Goal: Transaction & Acquisition: Subscribe to service/newsletter

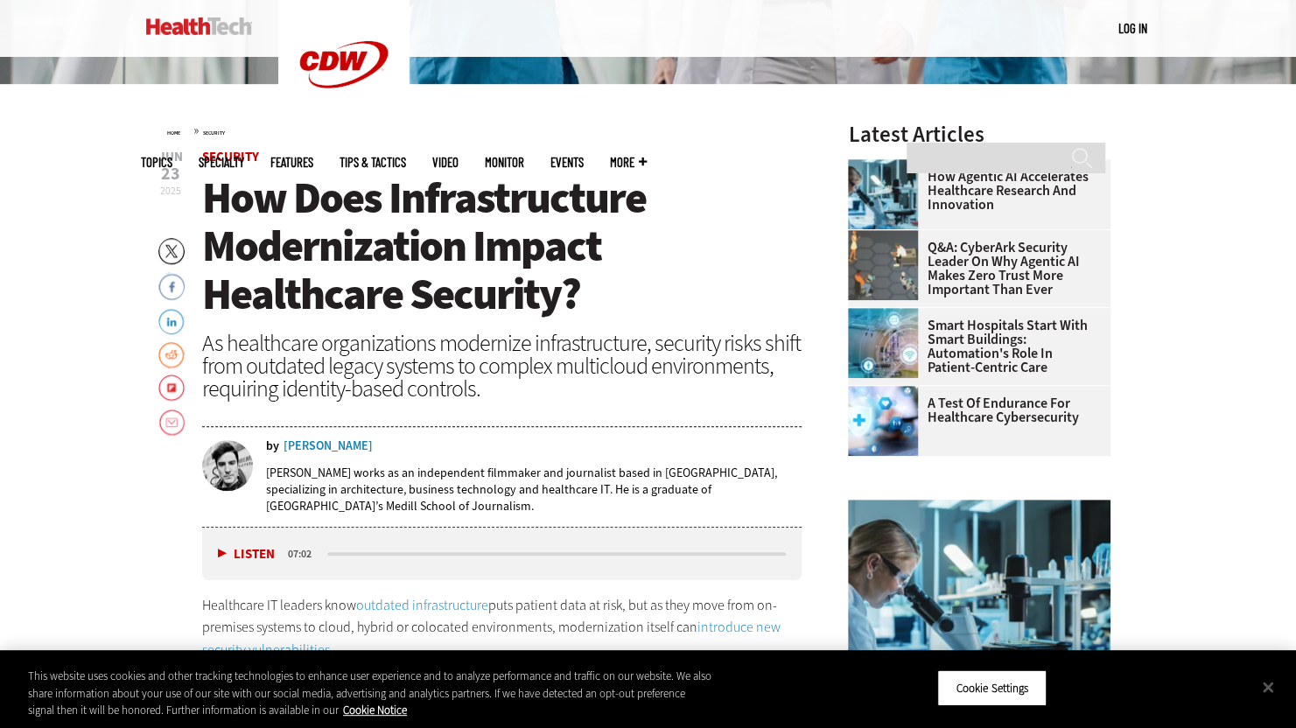
scroll to position [525, 0]
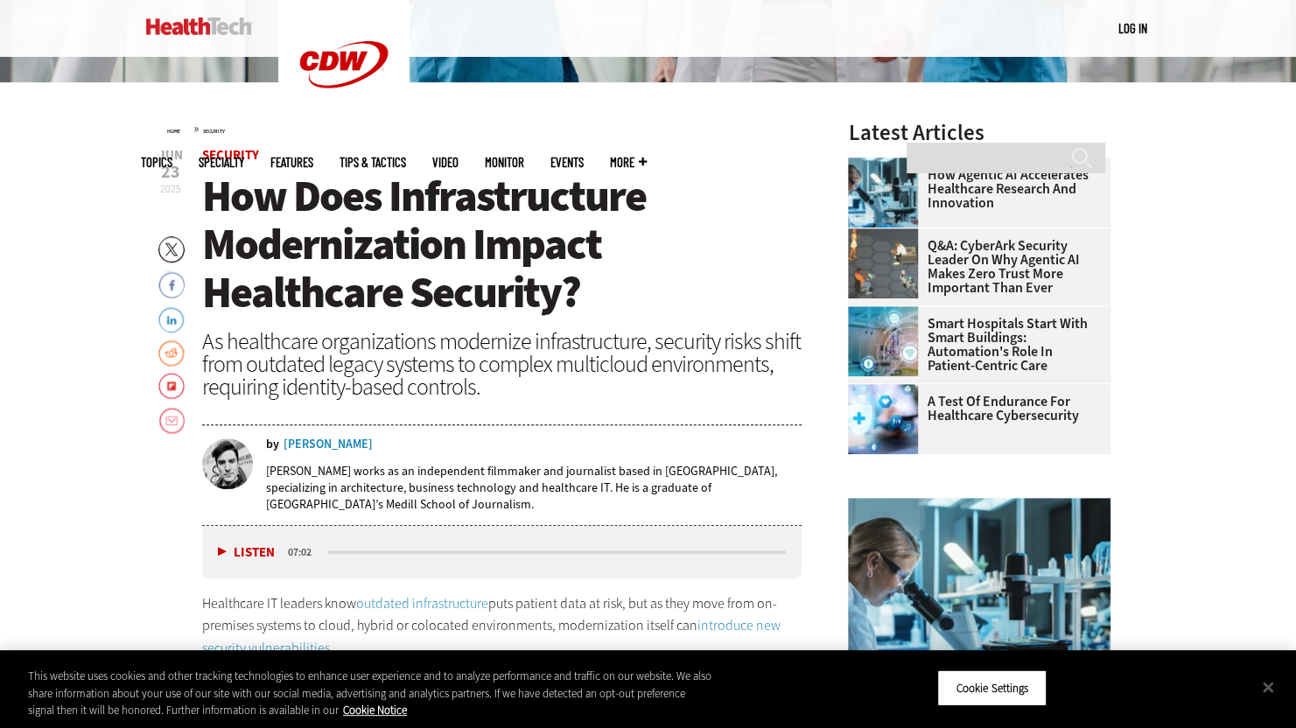
click at [305, 446] on div "[PERSON_NAME]" at bounding box center [328, 444] width 89 height 12
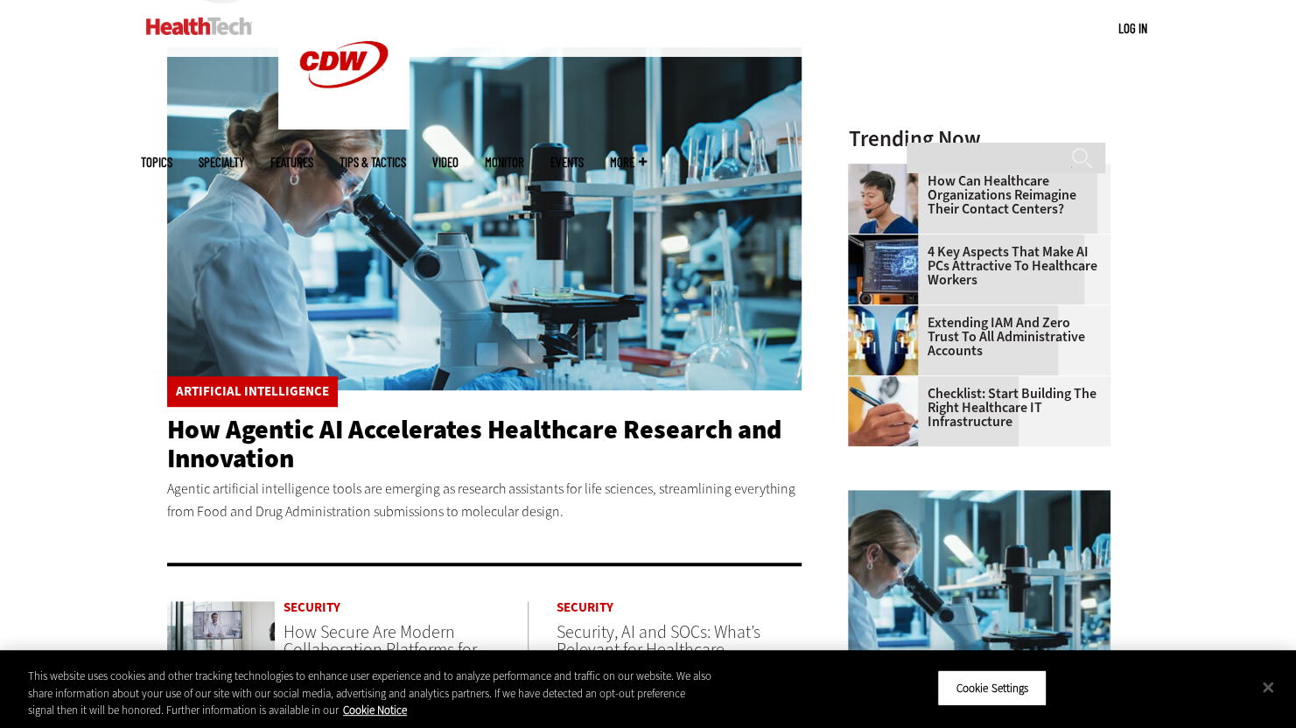
scroll to position [438, 0]
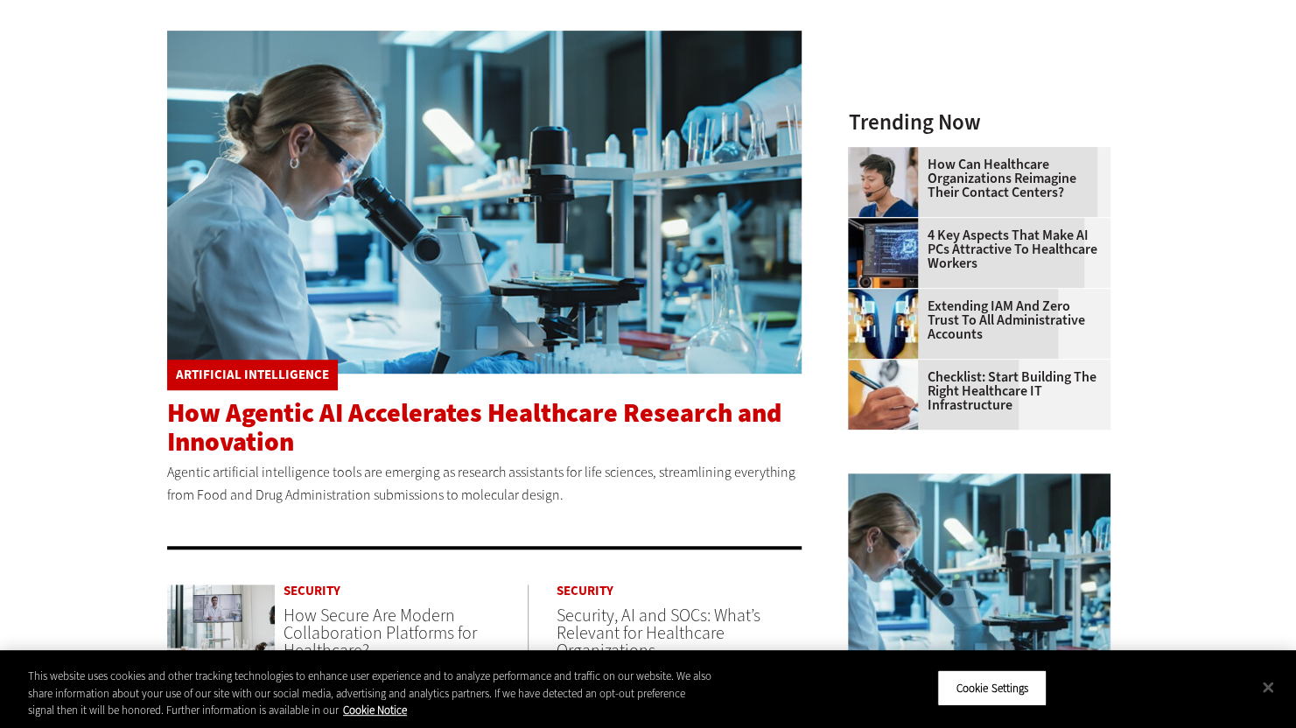
click at [367, 420] on span "How Agentic AI Accelerates Healthcare Research and Innovation" at bounding box center [474, 428] width 614 height 64
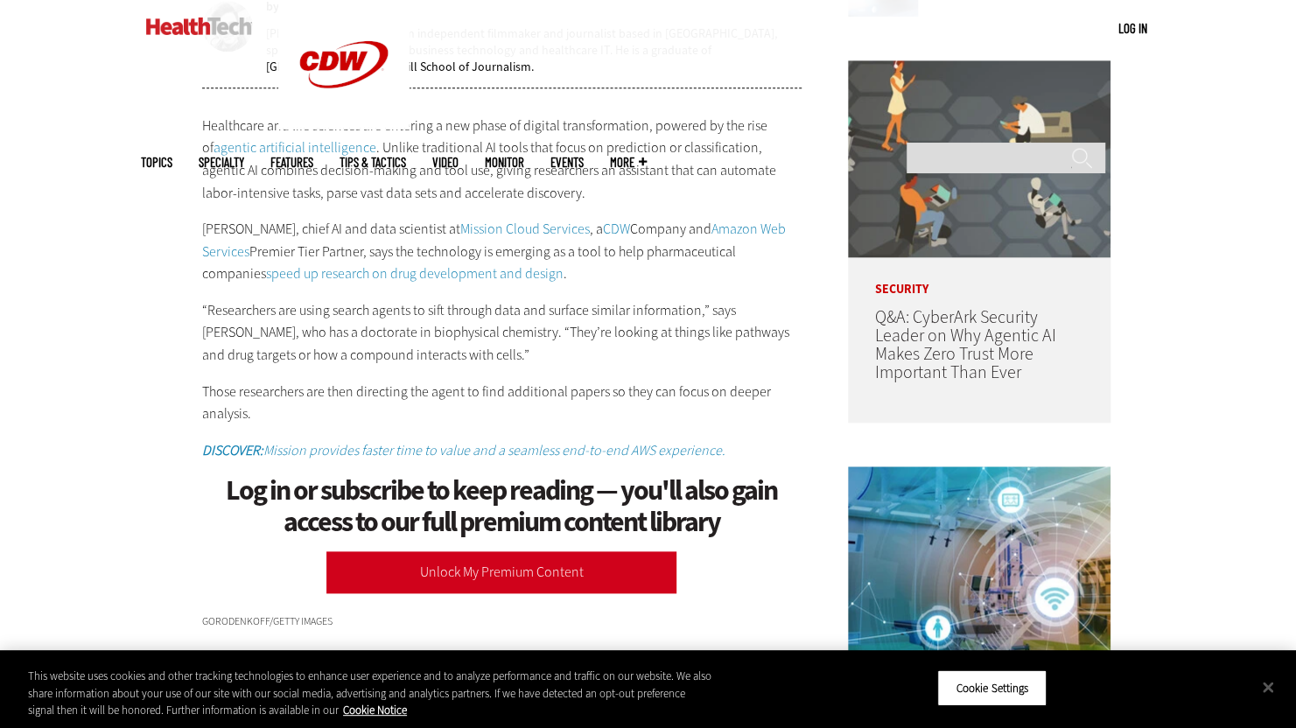
scroll to position [1488, 0]
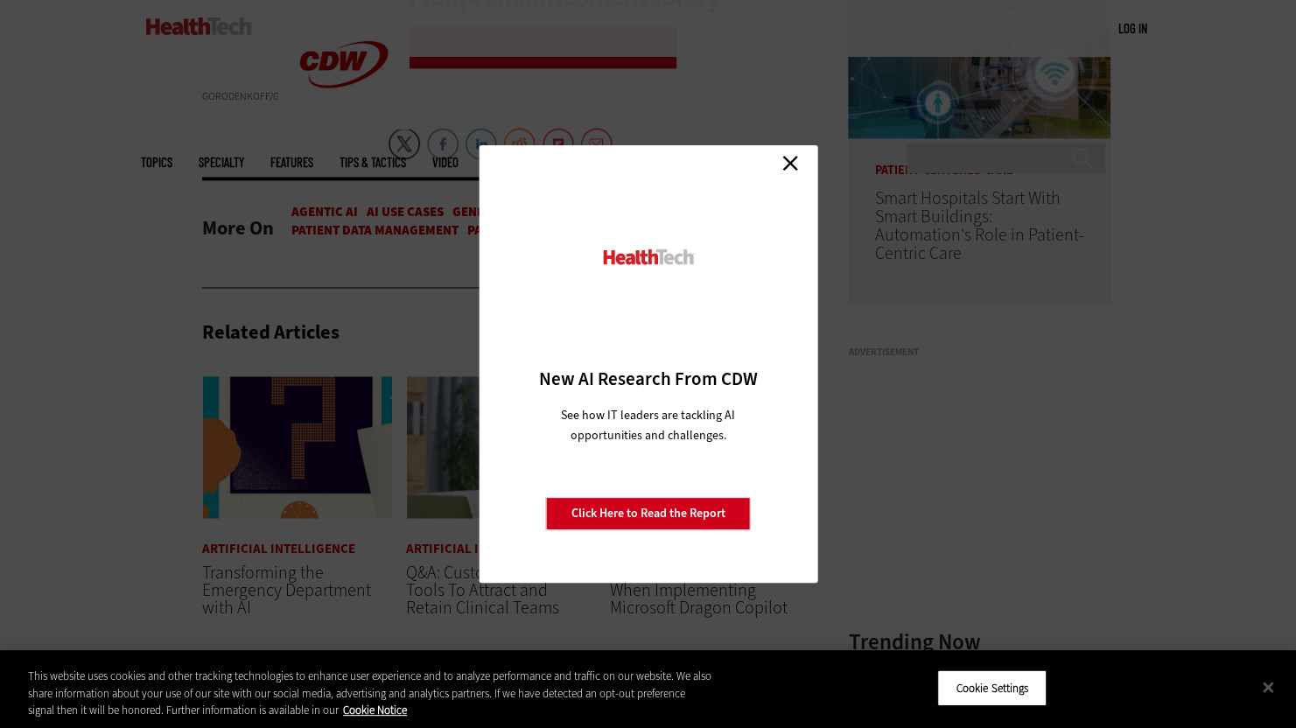
click at [795, 168] on link "Close" at bounding box center [790, 163] width 26 height 26
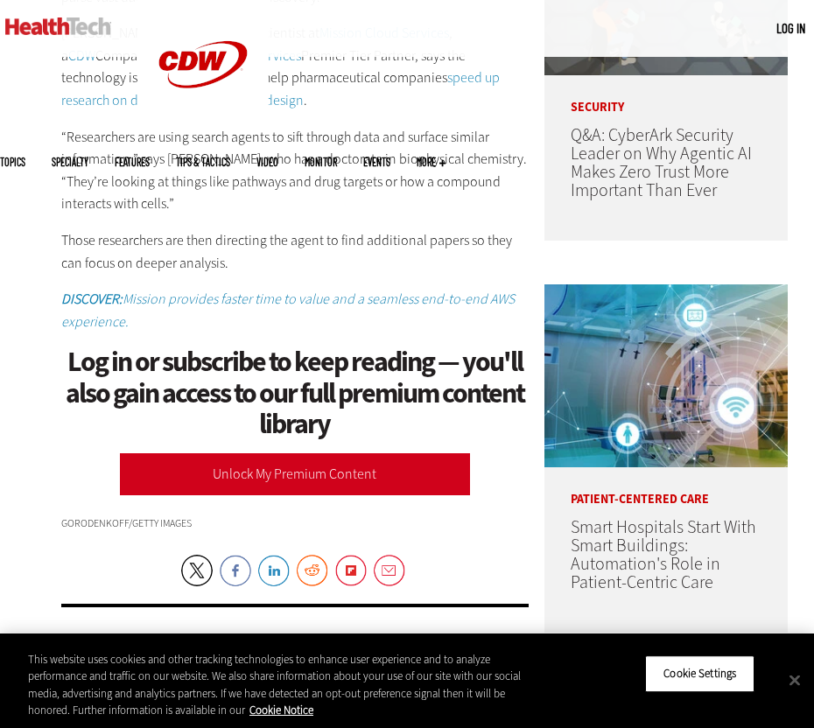
scroll to position [0, 0]
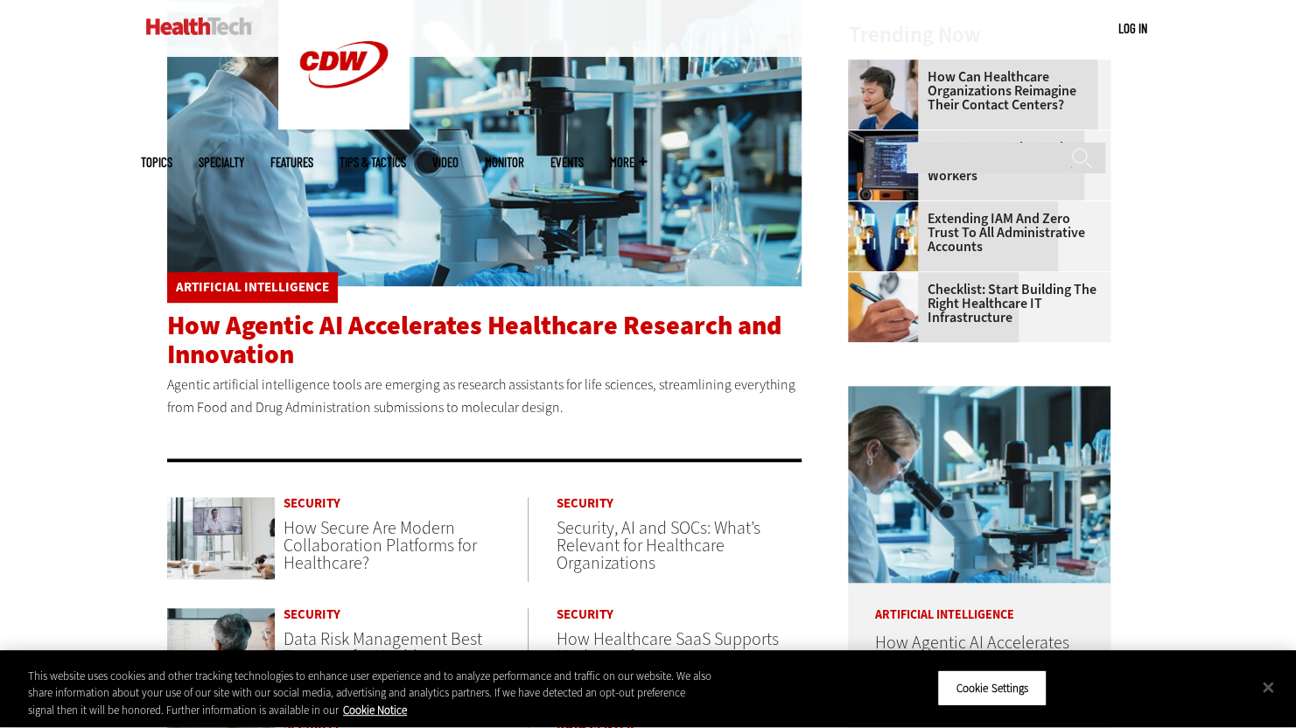
scroll to position [525, 0]
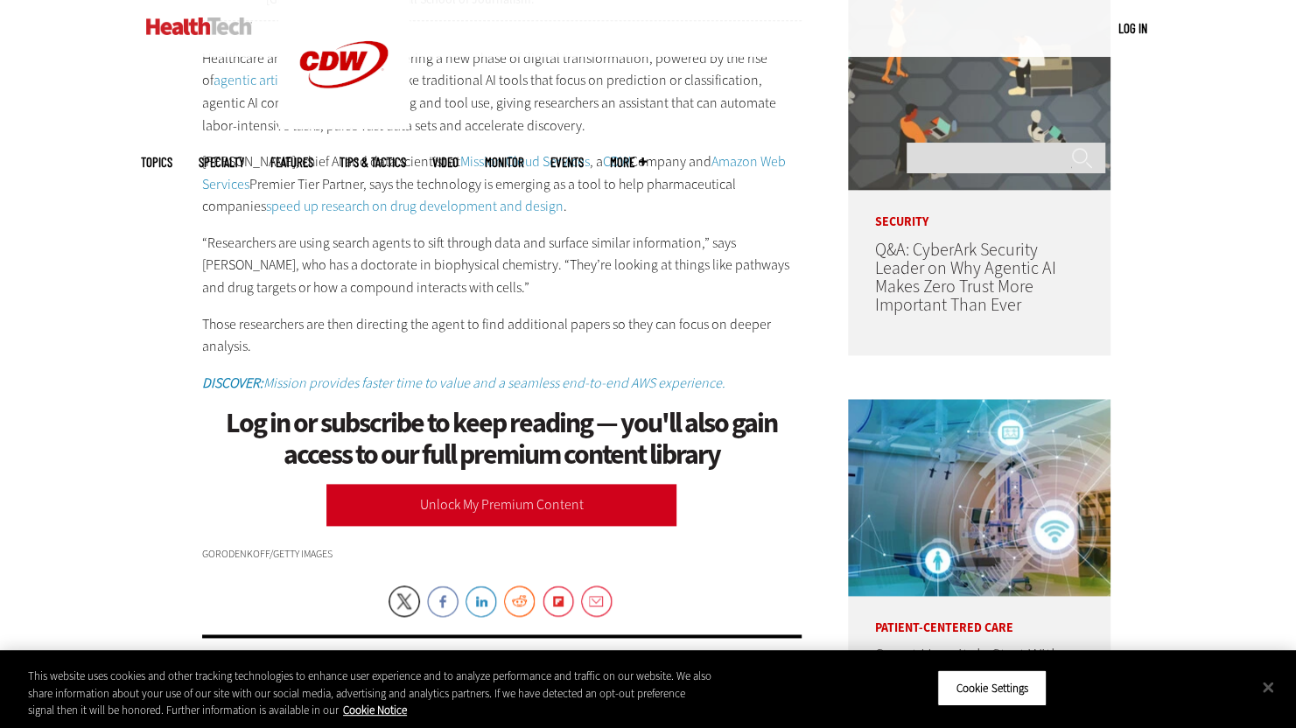
scroll to position [1110, 0]
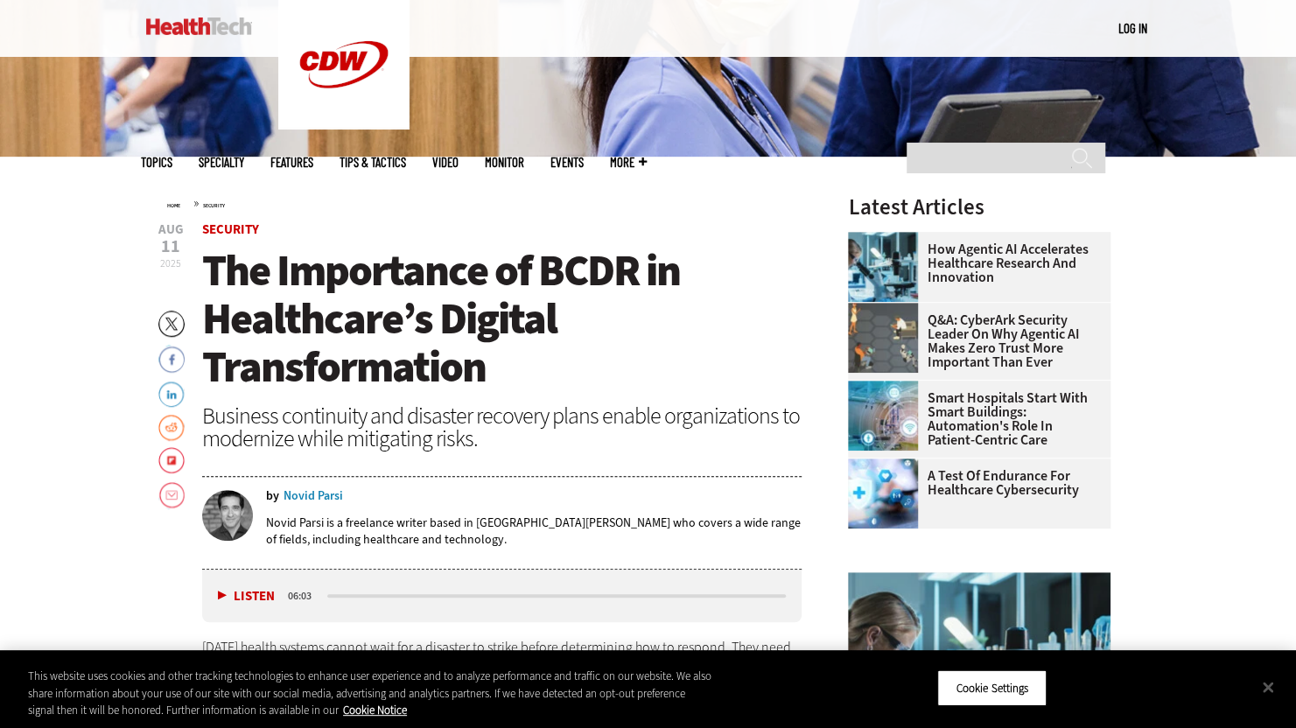
scroll to position [438, 0]
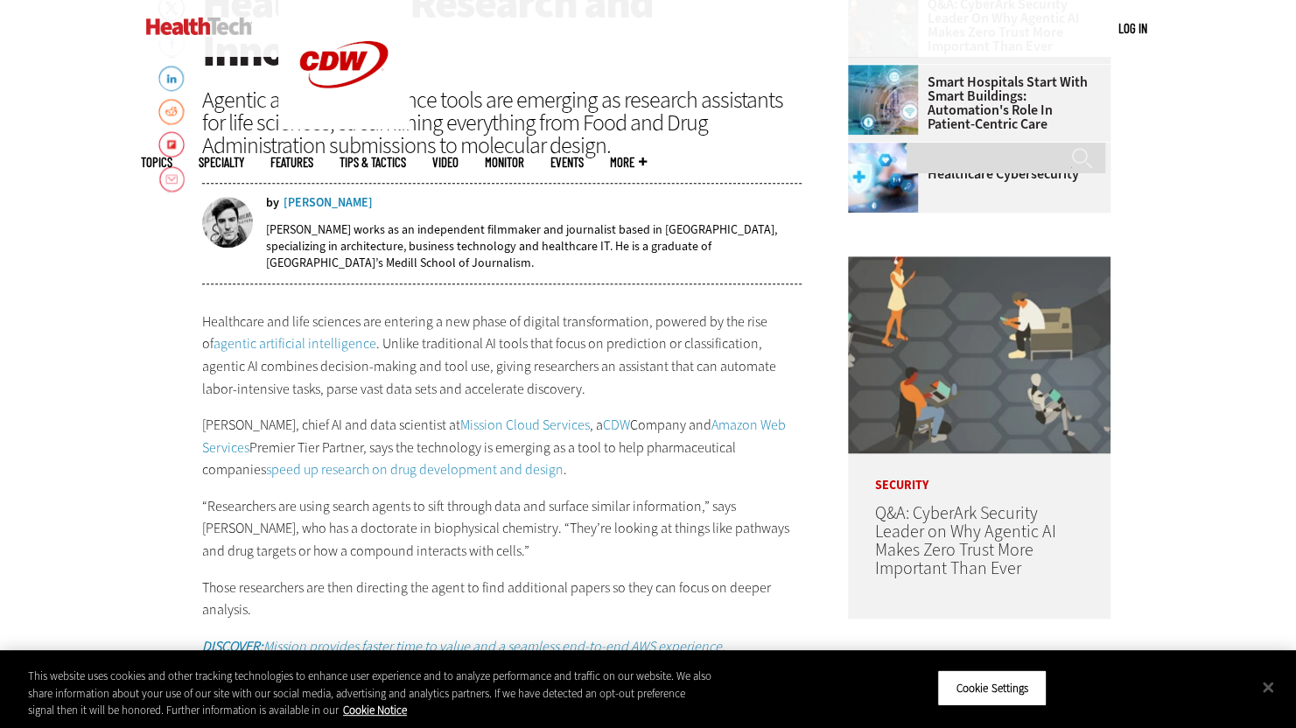
scroll to position [1138, 0]
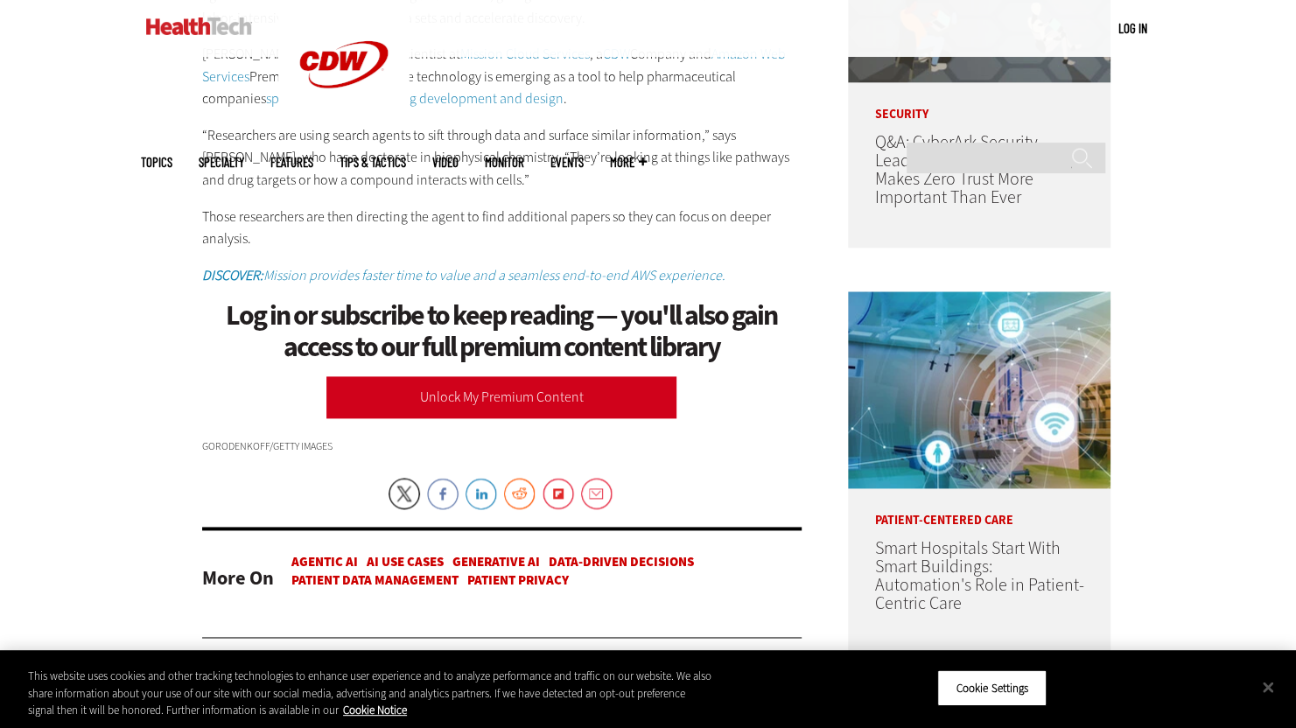
click at [487, 399] on link "Unlock My Premium Content" at bounding box center [501, 397] width 350 height 42
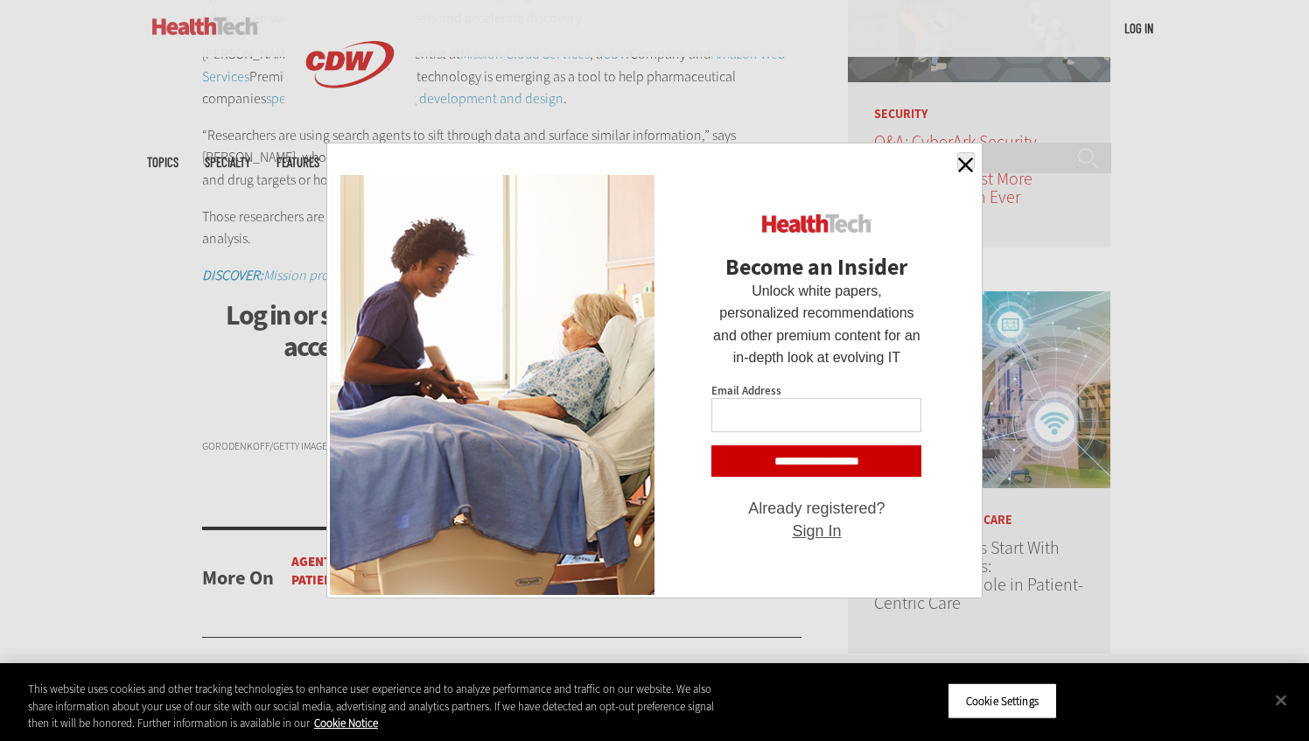
click at [959, 162] on span "button" at bounding box center [965, 165] width 15 height 15
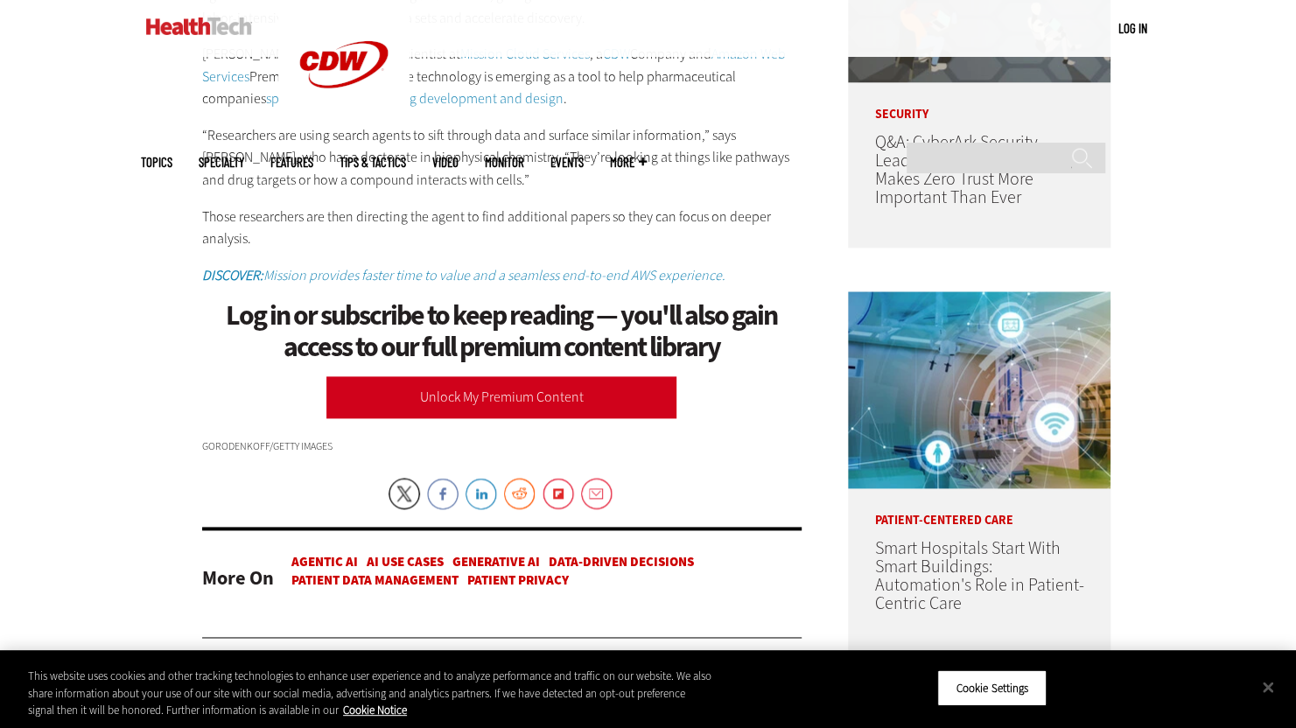
click at [455, 376] on link "Unlock My Premium Content" at bounding box center [501, 397] width 350 height 42
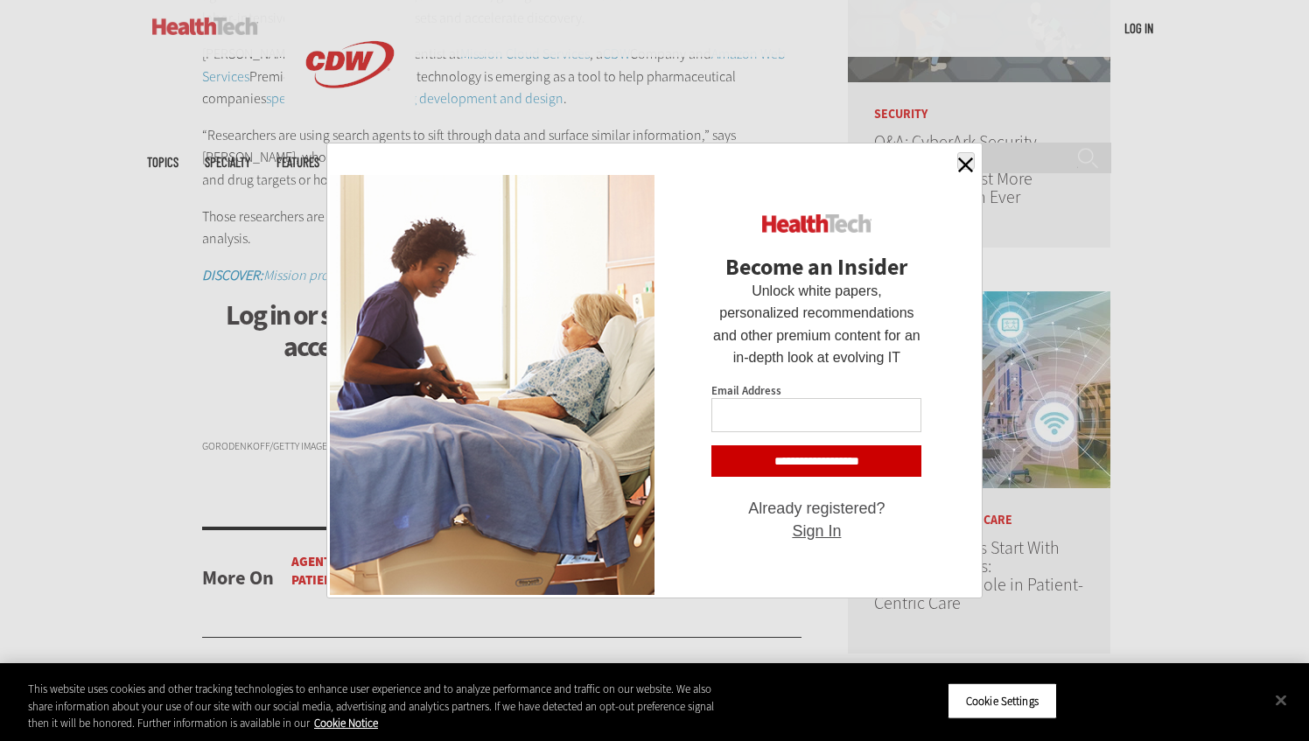
click at [961, 168] on span "button" at bounding box center [965, 165] width 15 height 15
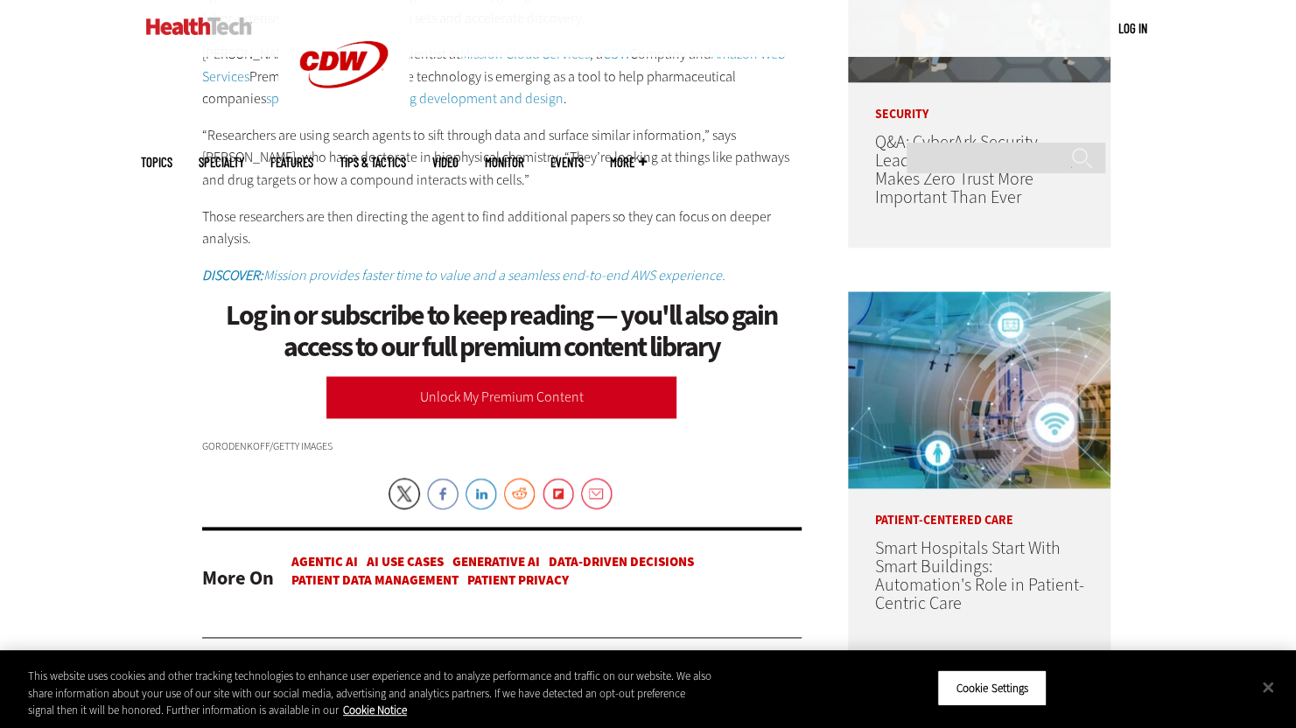
click at [544, 416] on link "Unlock My Premium Content" at bounding box center [501, 397] width 350 height 42
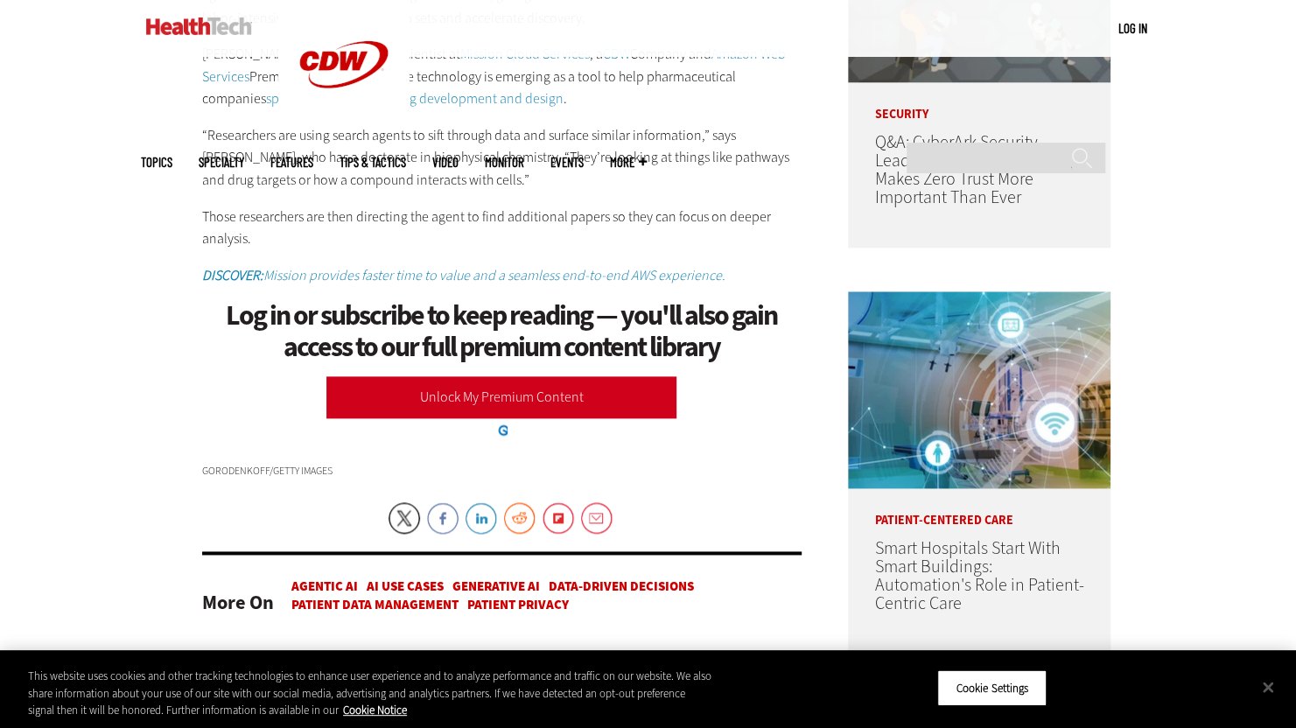
click at [501, 391] on link "Unlock My Premium Content" at bounding box center [501, 397] width 350 height 42
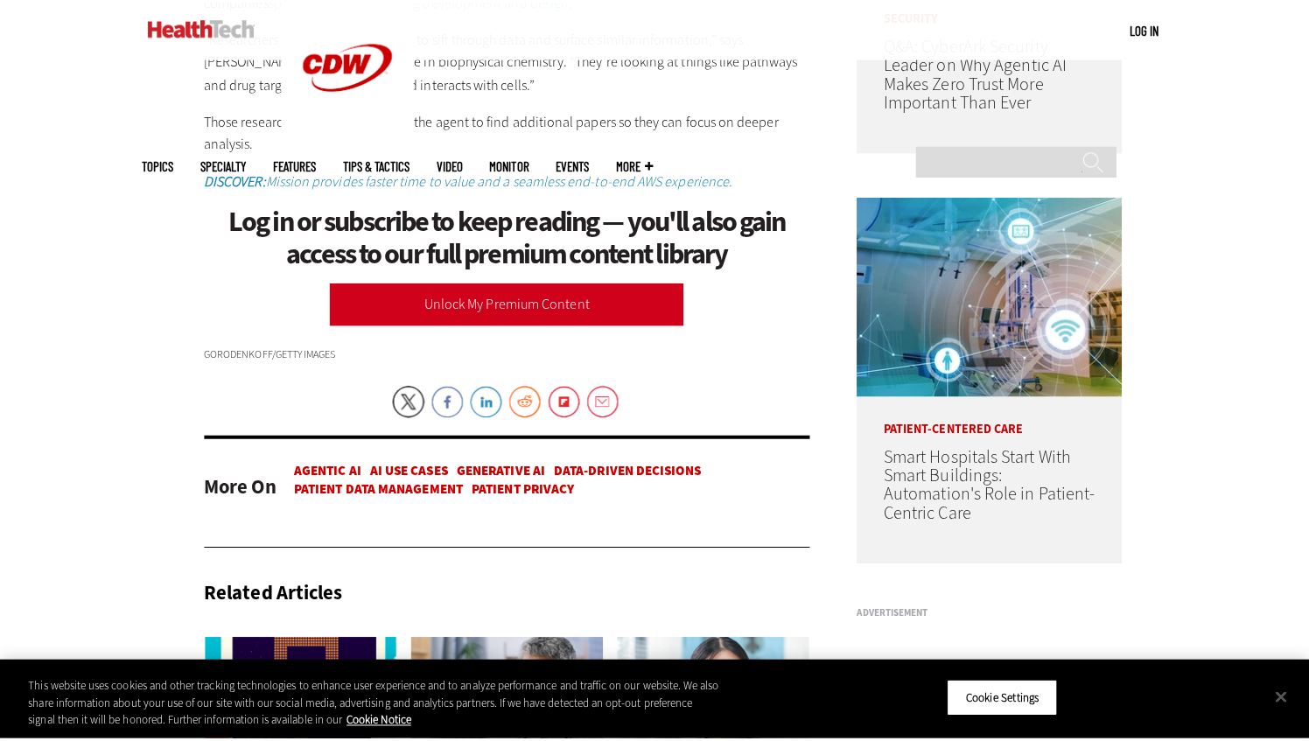
scroll to position [1313, 0]
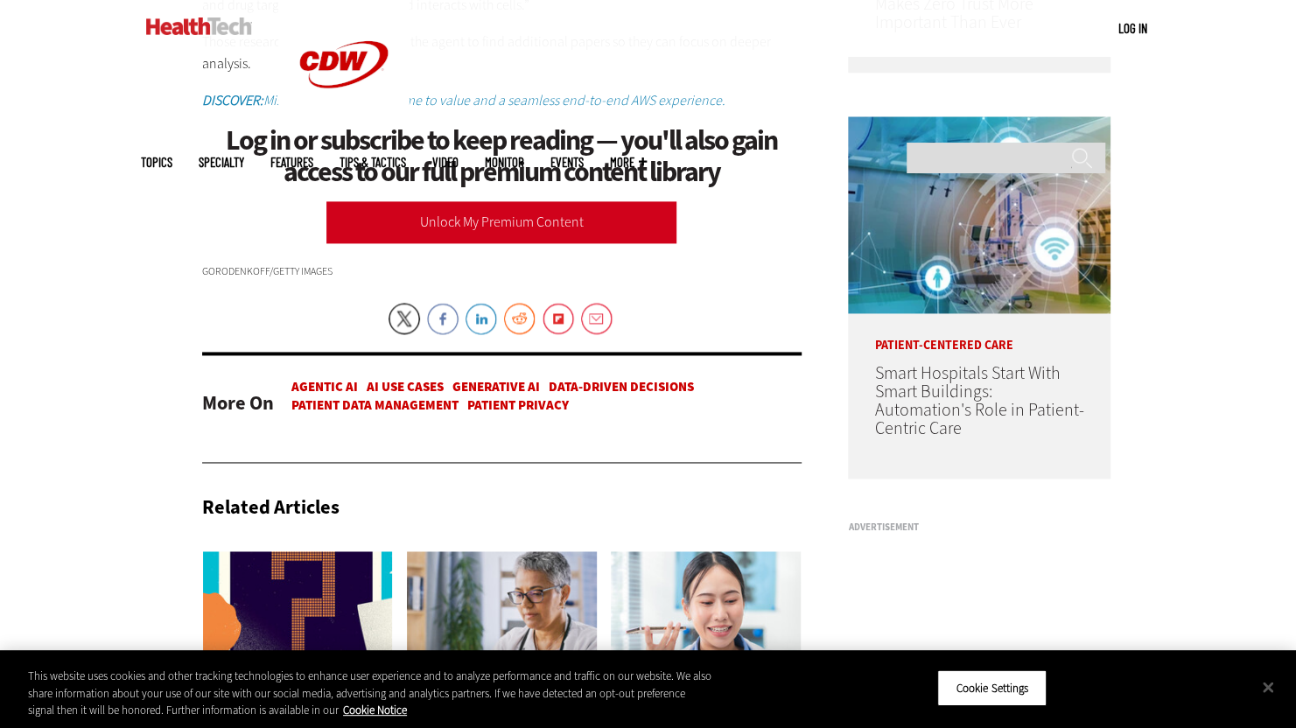
click at [487, 223] on link "Unlock My Premium Content" at bounding box center [501, 222] width 350 height 42
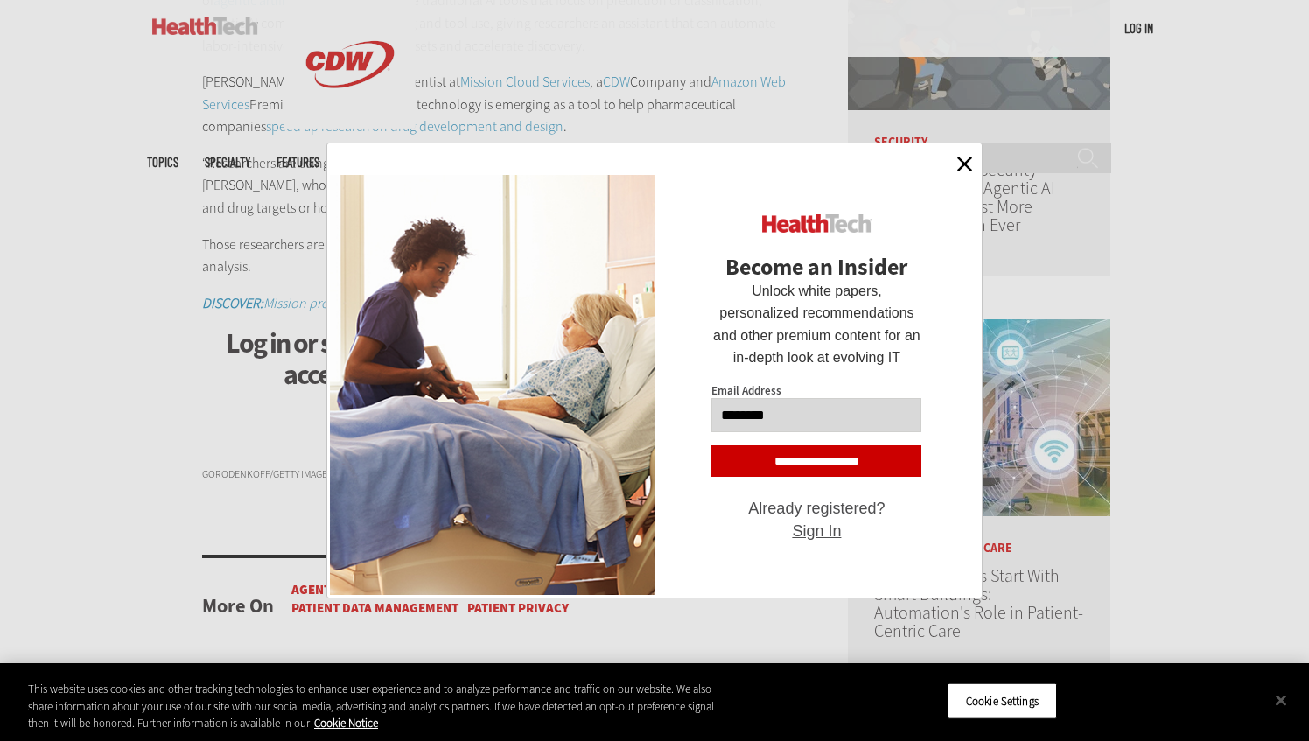
type input "**********"
click at [807, 455] on input "**********" at bounding box center [817, 461] width 210 height 32
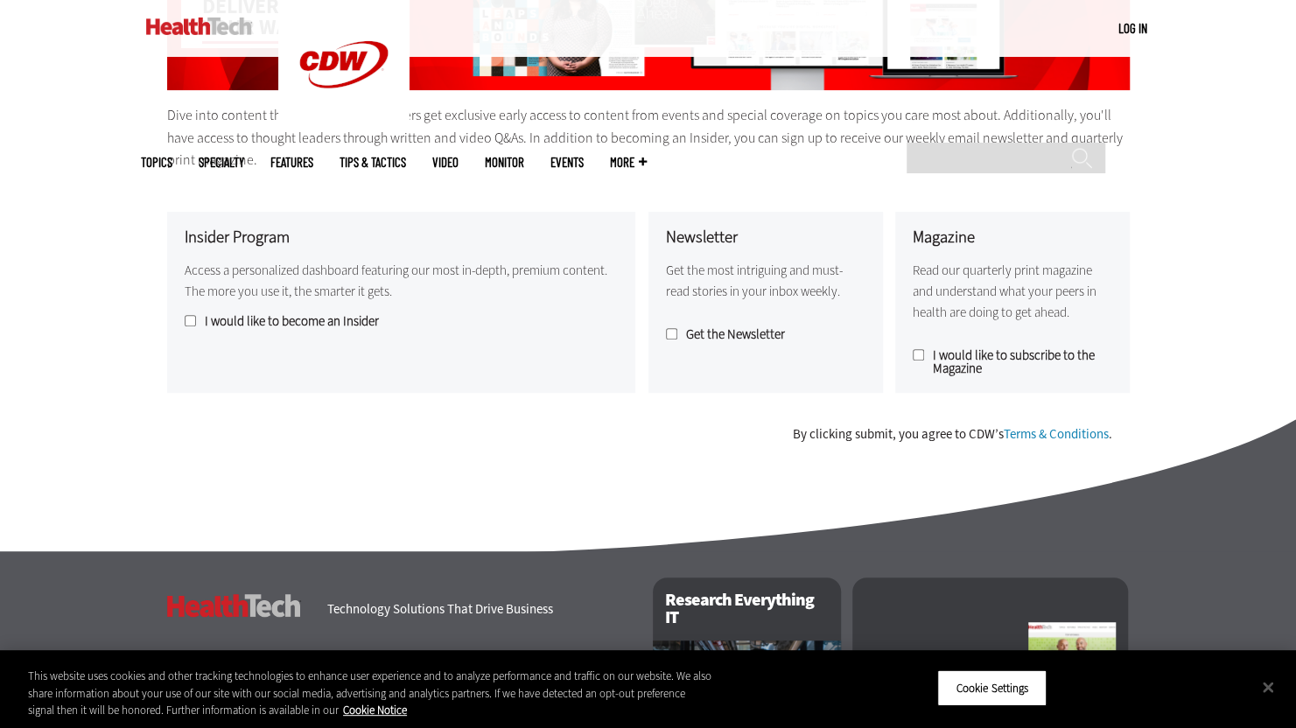
scroll to position [350, 0]
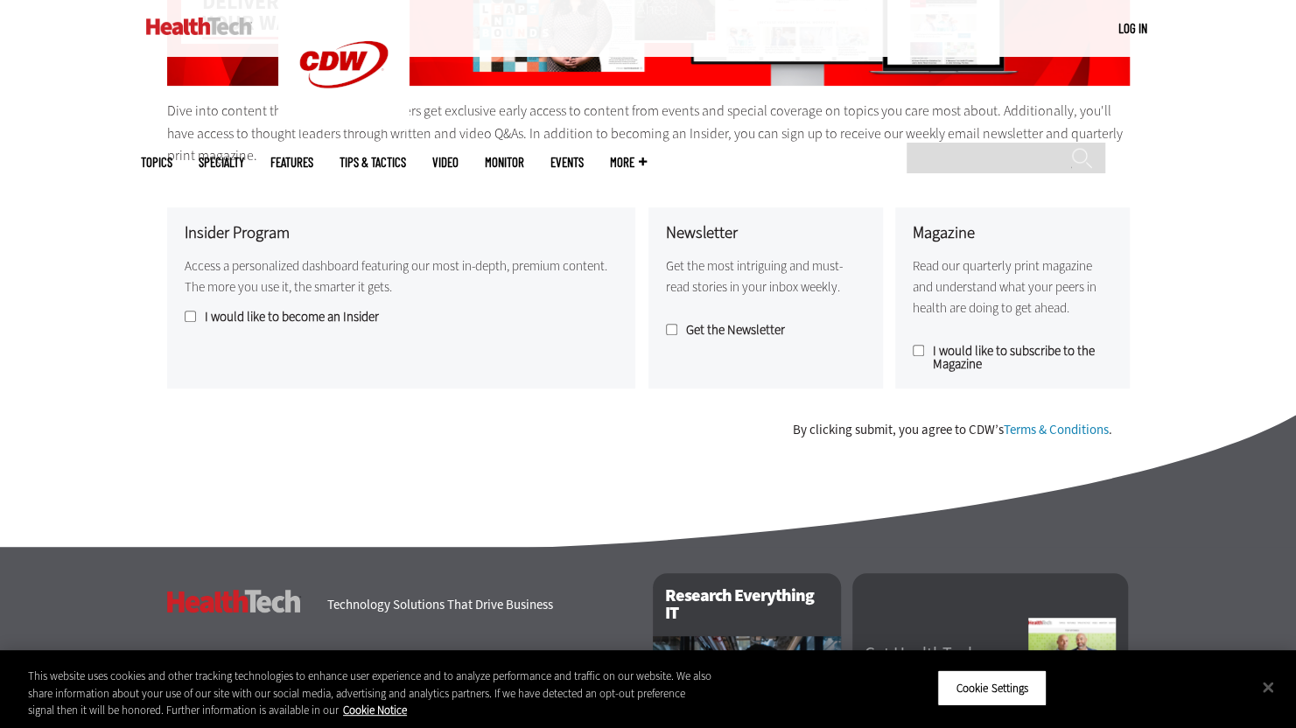
click at [199, 322] on label "I would like to become an Insider" at bounding box center [401, 317] width 433 height 13
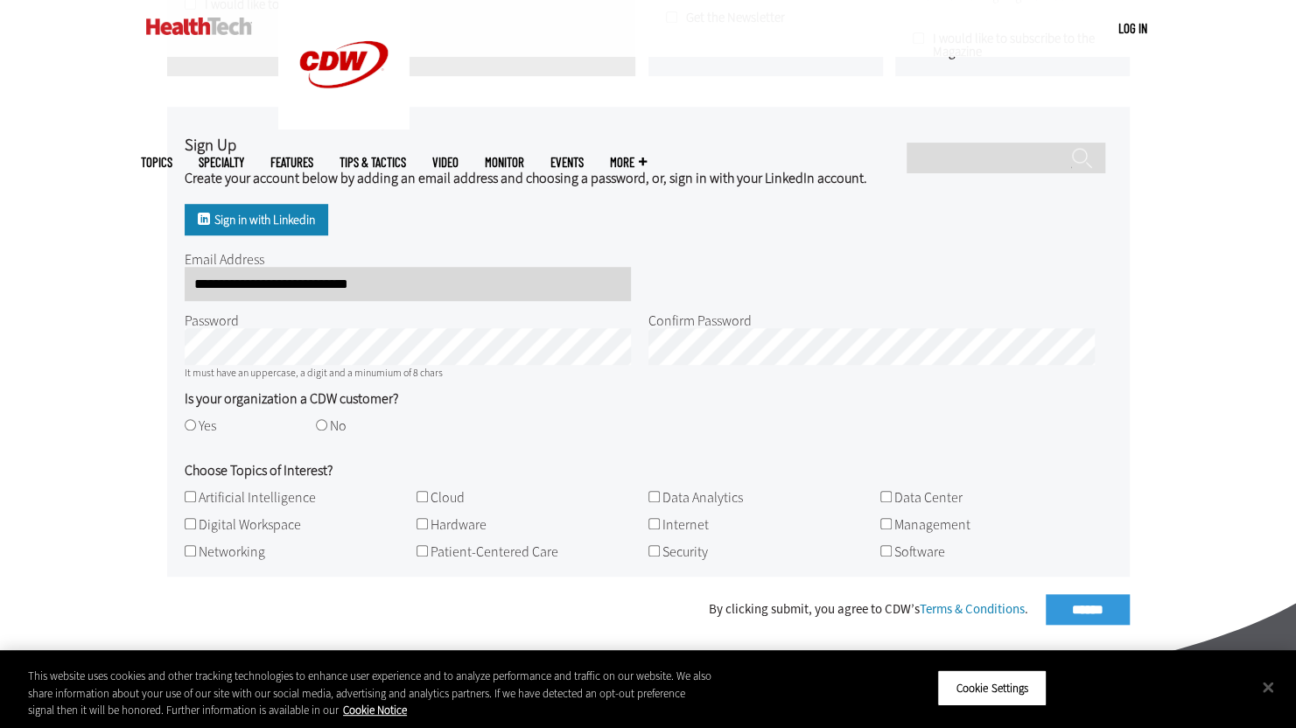
scroll to position [700, 0]
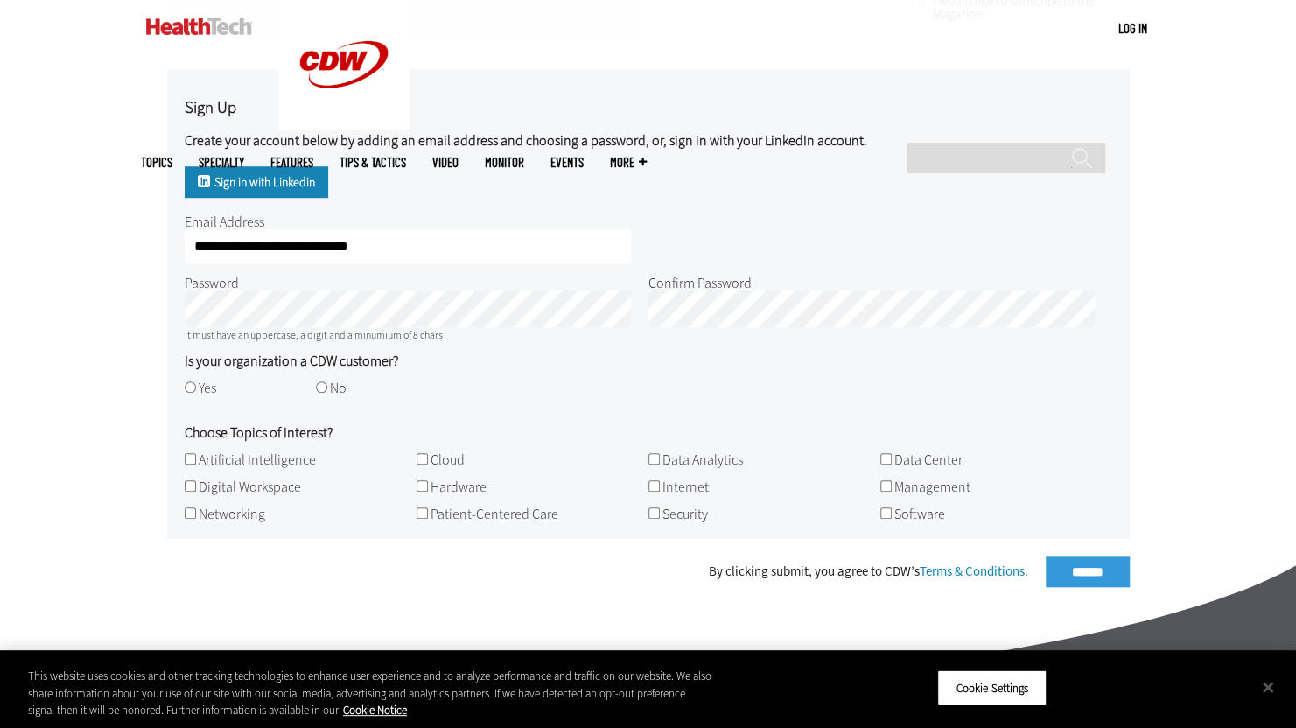
click at [661, 520] on div "Security" at bounding box center [759, 515] width 223 height 14
click at [1061, 566] on div "By clicking submit, you agree to CDW’s Terms & Conditions . ****** Processing..." at bounding box center [648, 572] width 963 height 31
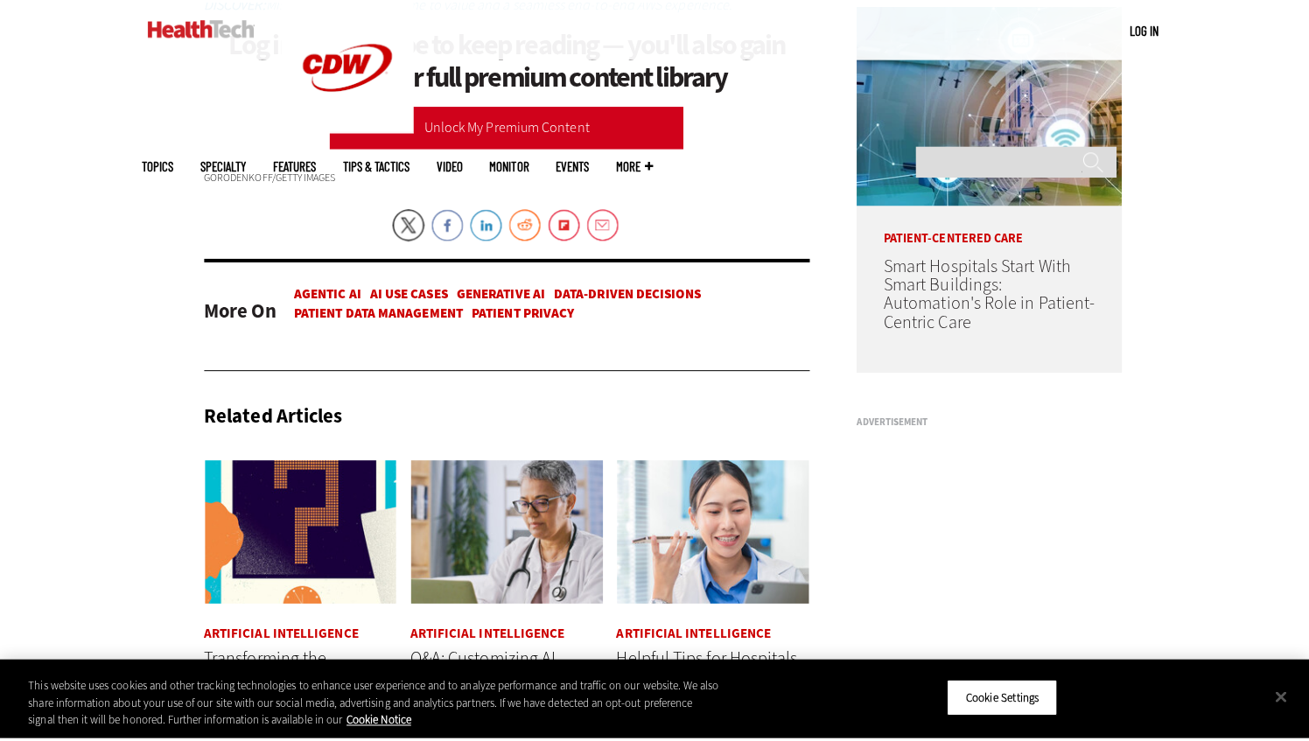
scroll to position [1138, 0]
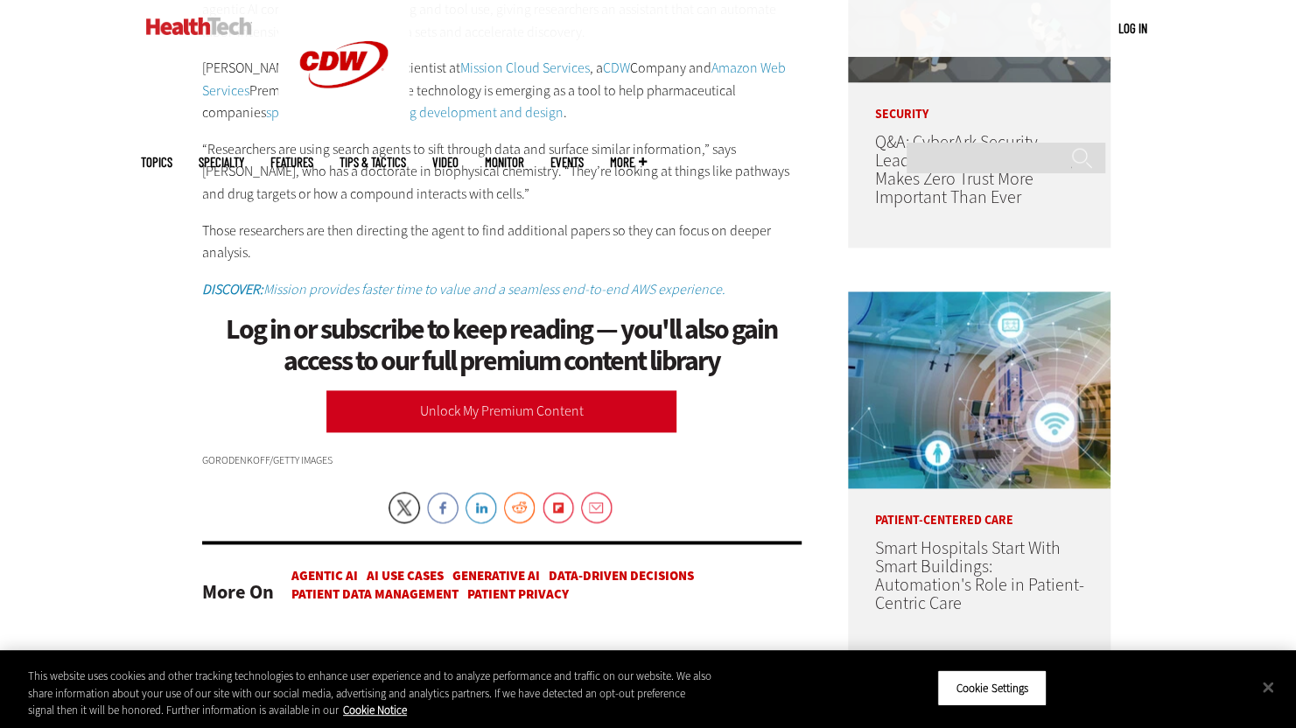
click at [456, 402] on link "Unlock My Premium Content" at bounding box center [501, 411] width 350 height 42
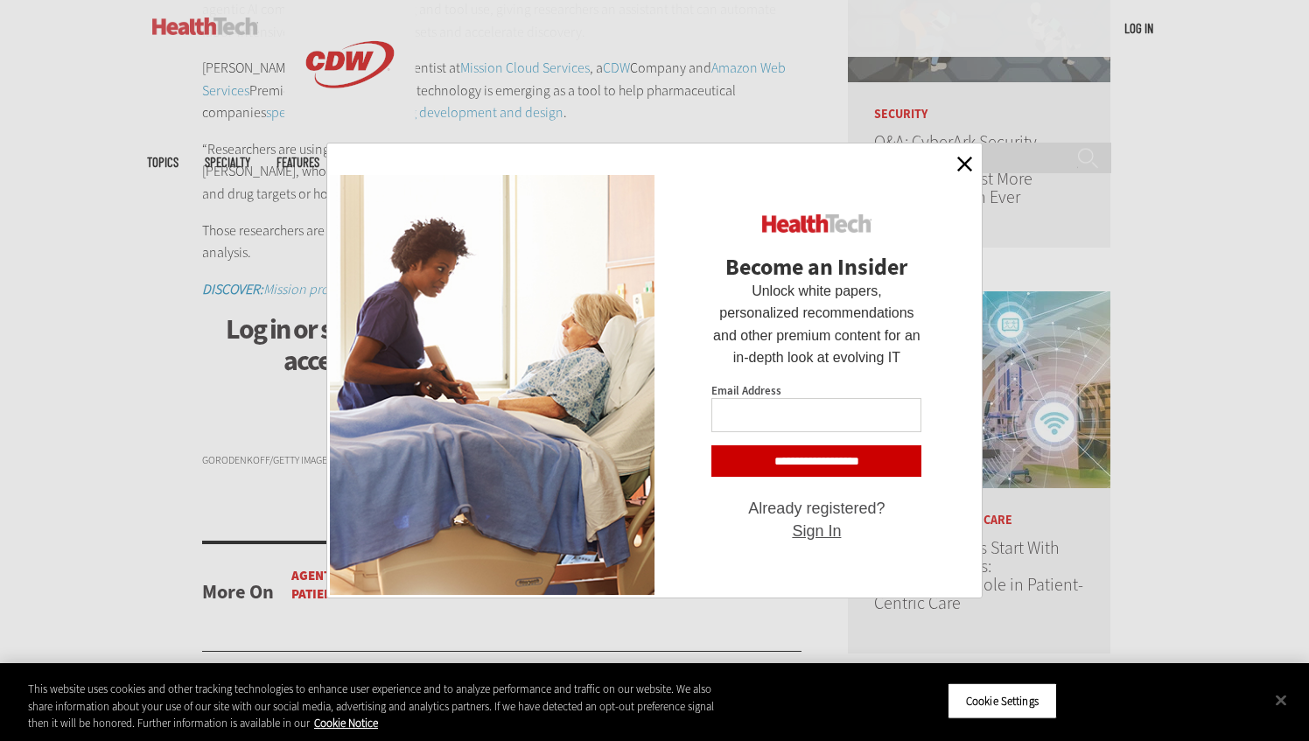
click at [809, 529] on link "Sign In" at bounding box center [816, 531] width 49 height 18
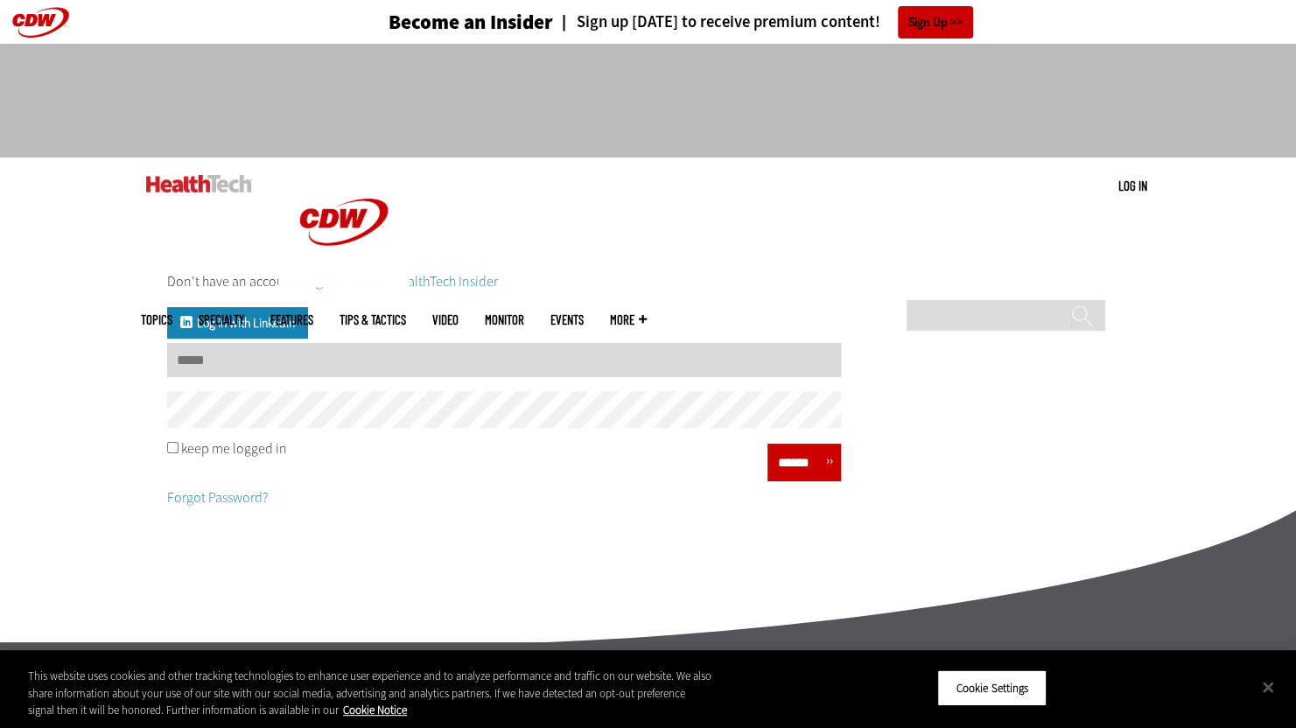
click at [231, 364] on input "Username" at bounding box center [504, 360] width 674 height 34
type input "**********"
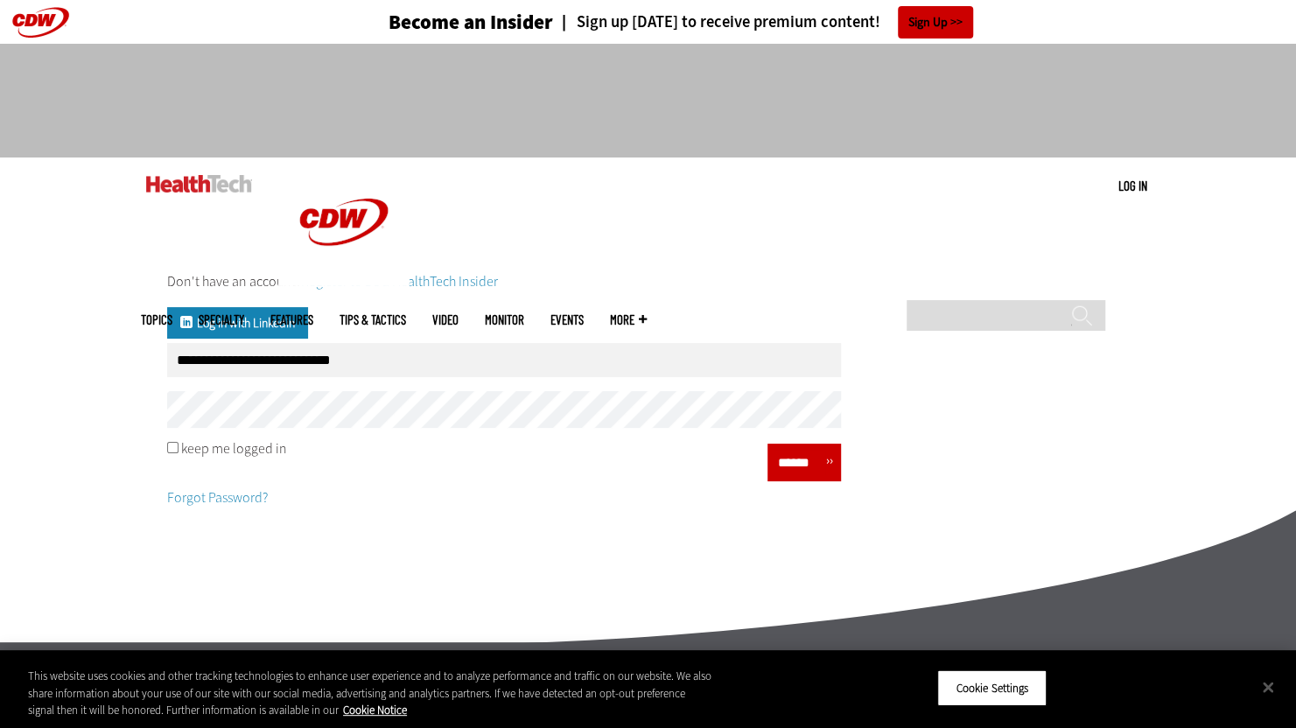
click at [810, 453] on input "******" at bounding box center [799, 462] width 53 height 25
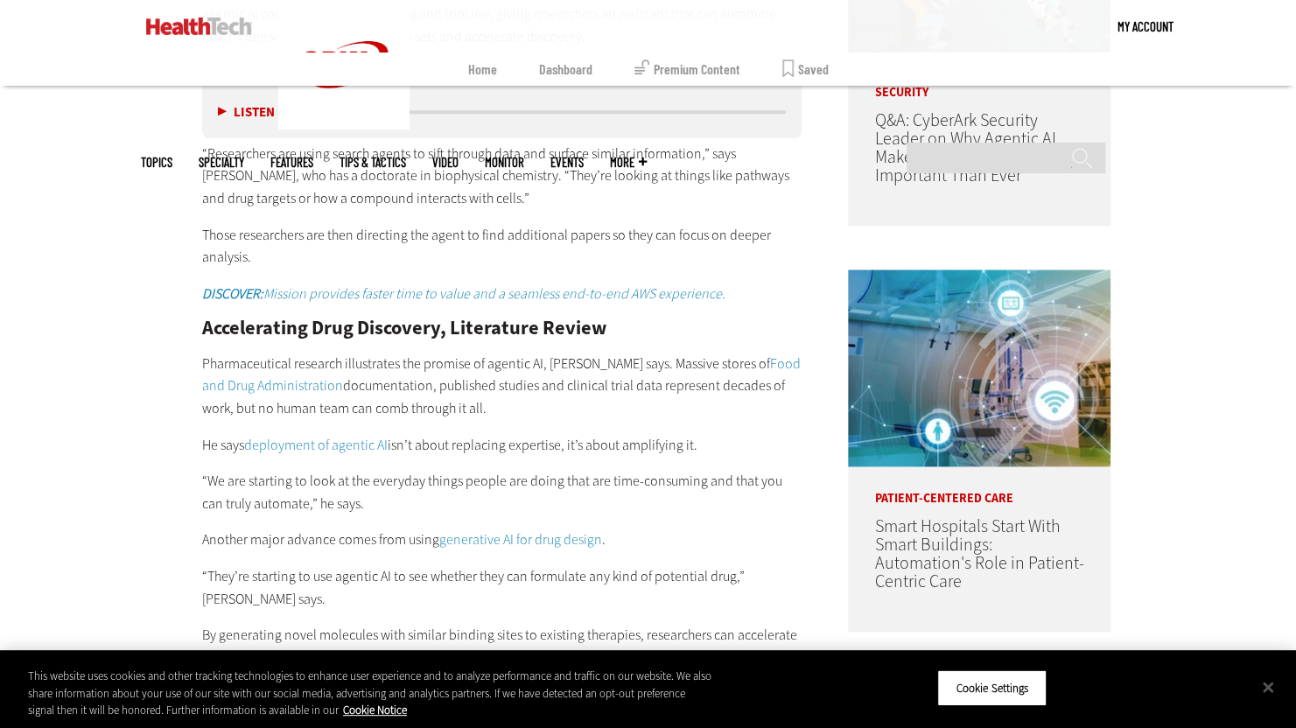
scroll to position [963, 0]
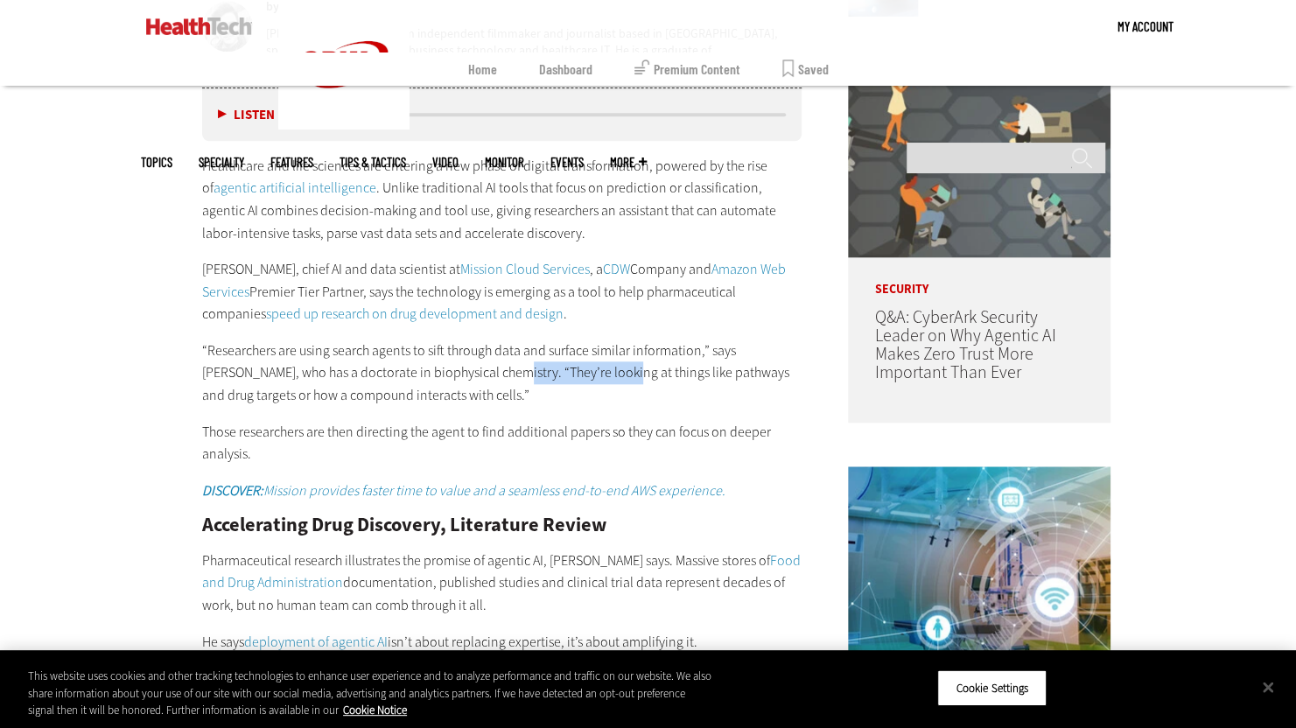
drag, startPoint x: 448, startPoint y: 366, endPoint x: 560, endPoint y: 363, distance: 112.1
click at [560, 363] on p "“Researchers are using search agents to sift through data and surface similar i…" at bounding box center [502, 373] width 600 height 67
click at [303, 340] on p "“Researchers are using search agents to sift through data and surface similar i…" at bounding box center [502, 373] width 600 height 67
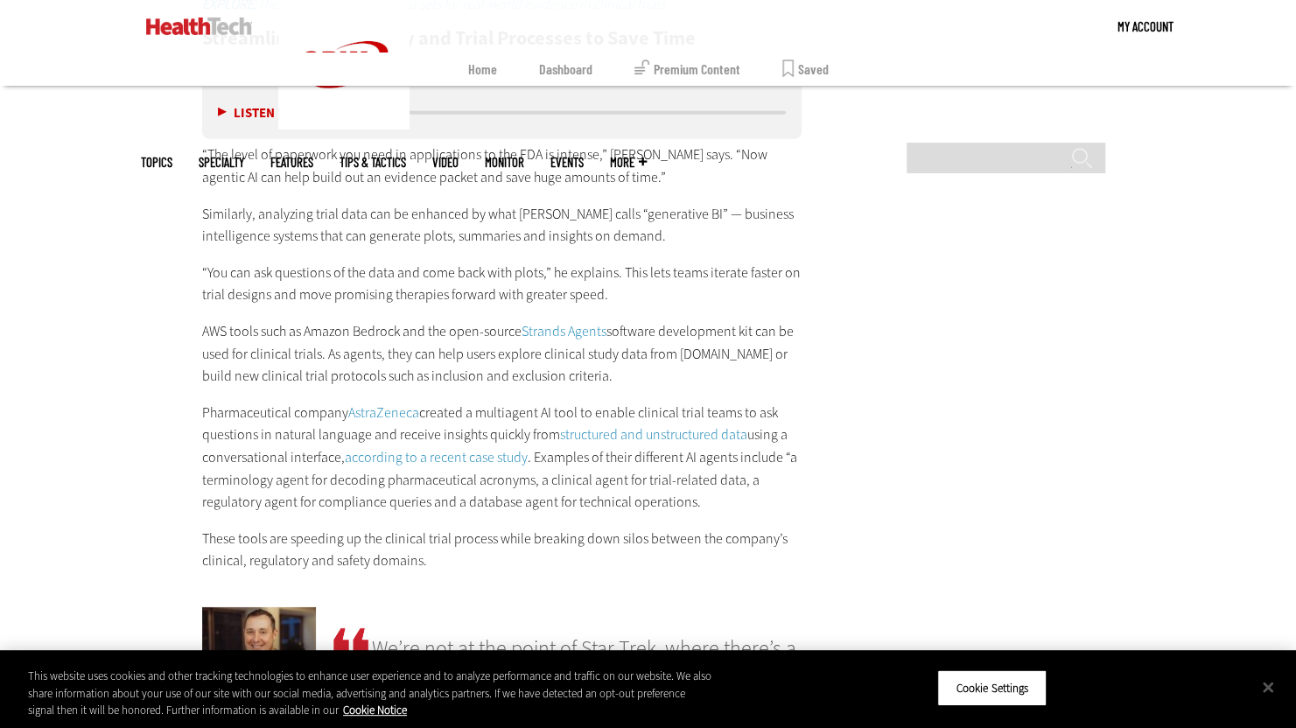
scroll to position [1848, 0]
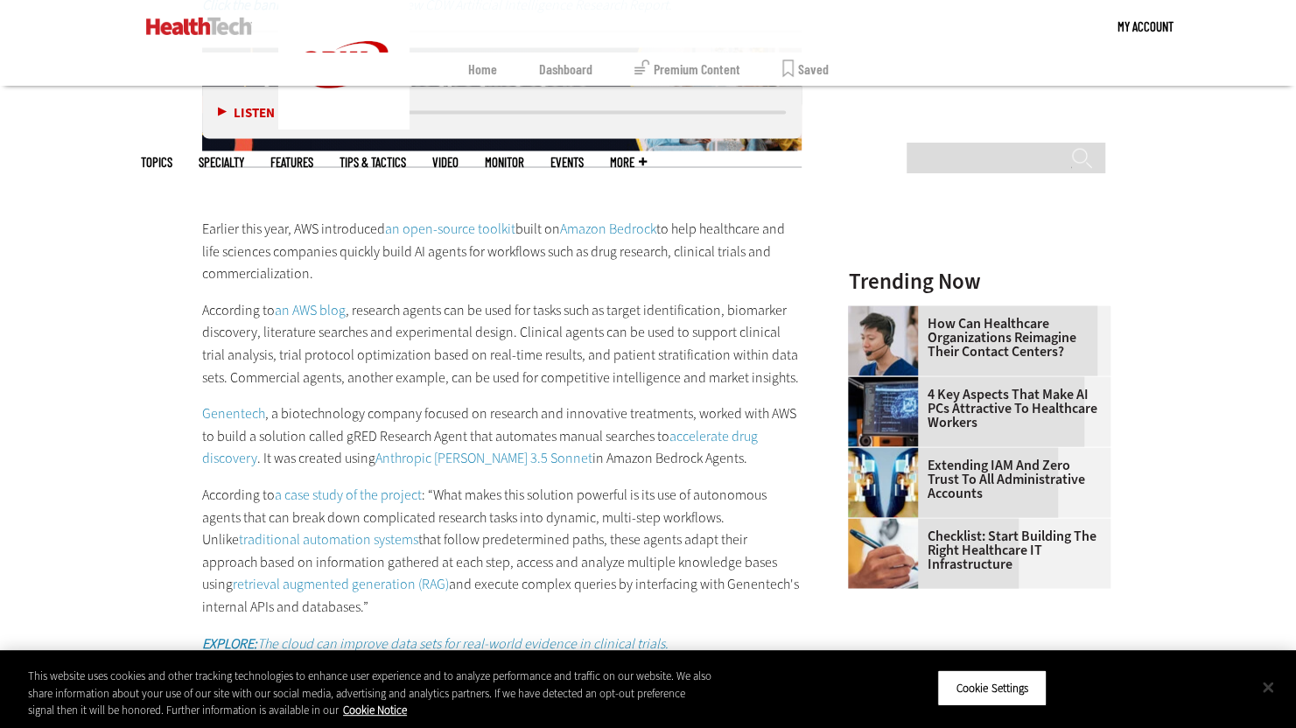
click at [1271, 688] on button "Close" at bounding box center [1268, 687] width 39 height 39
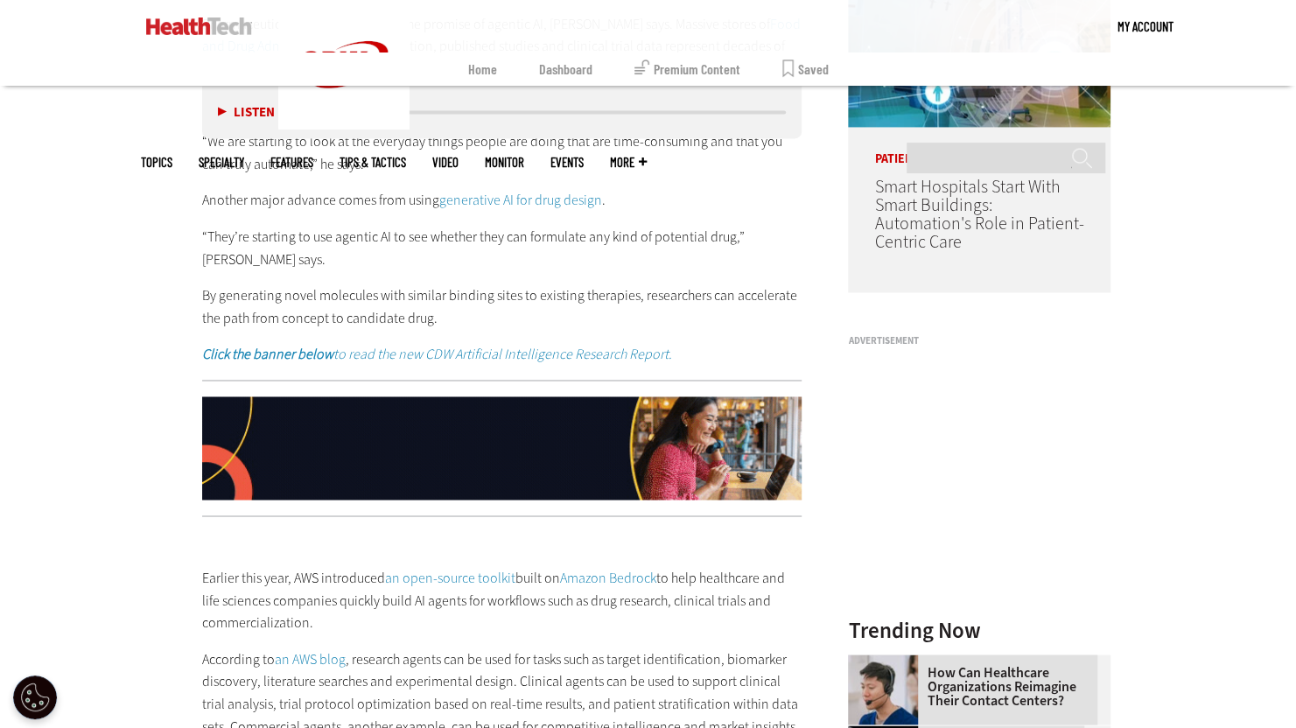
scroll to position [861, 0]
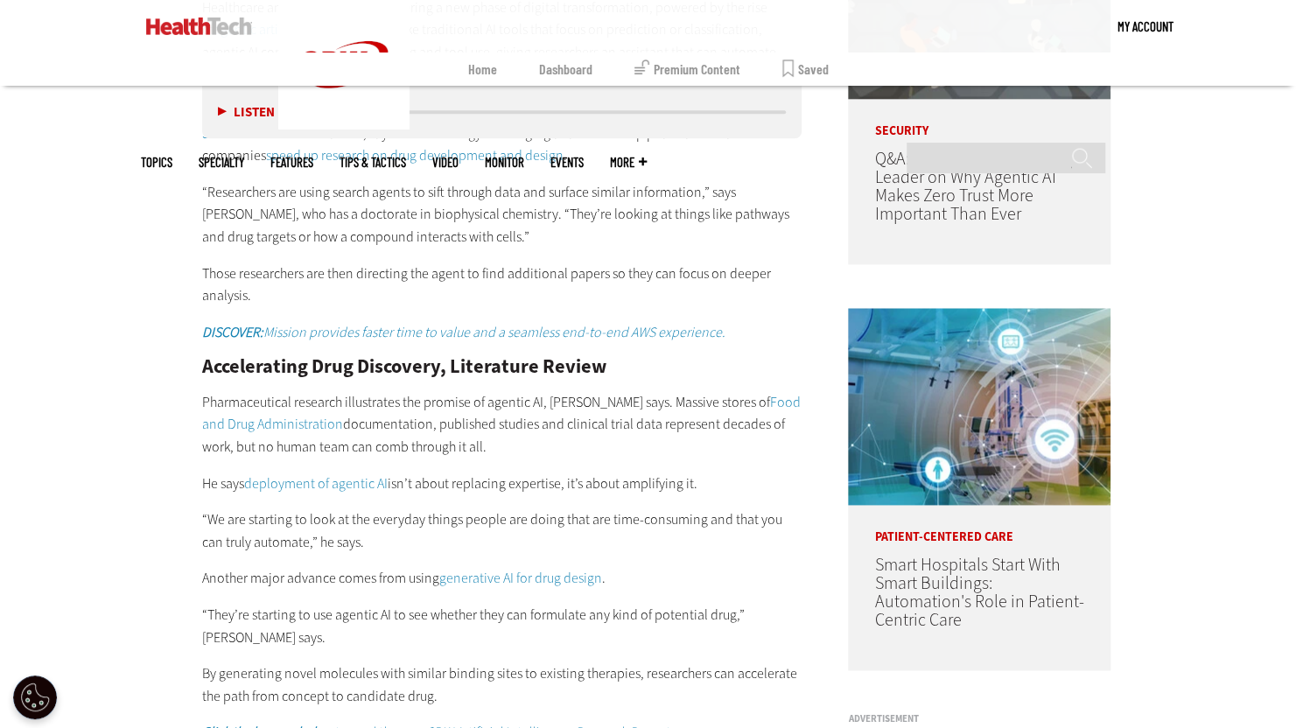
scroll to position [1124, 0]
